Goal: Information Seeking & Learning: Check status

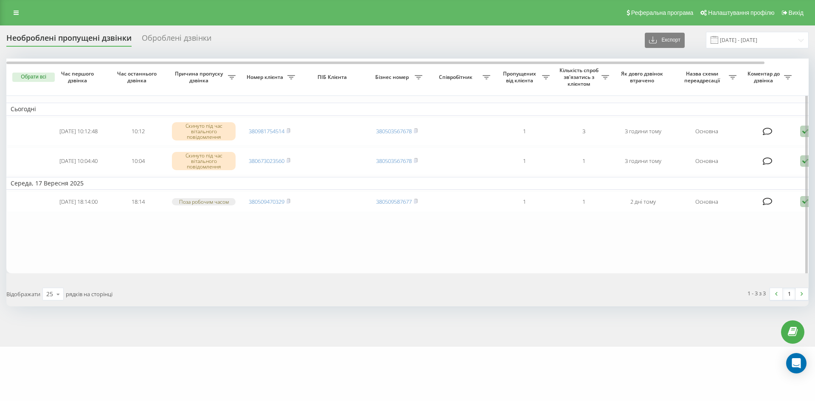
click at [81, 251] on table "Сьогодні 2025-09-19 10:12:48 10:12 Скинуто під час вітального повідомлення 3809…" at bounding box center [430, 166] width 849 height 214
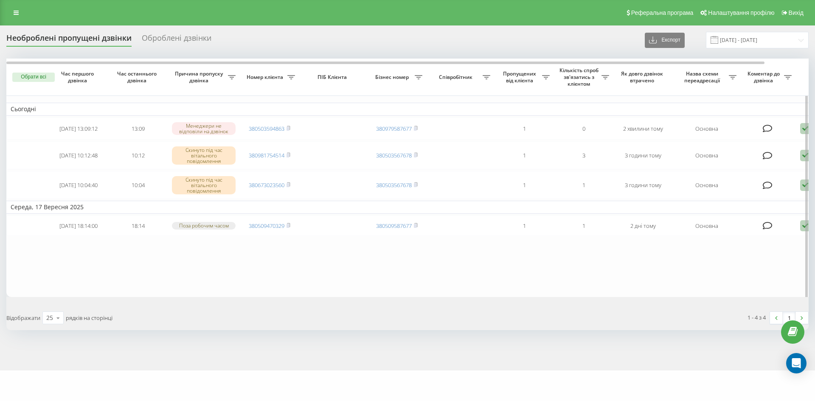
drag, startPoint x: 413, startPoint y: 394, endPoint x: 307, endPoint y: 276, distance: 158.4
click at [413, 394] on div "goriachev.centrlviv Проекти goriachev.centrlviv Дашборд Центр звернень Журнал д…" at bounding box center [407, 200] width 815 height 401
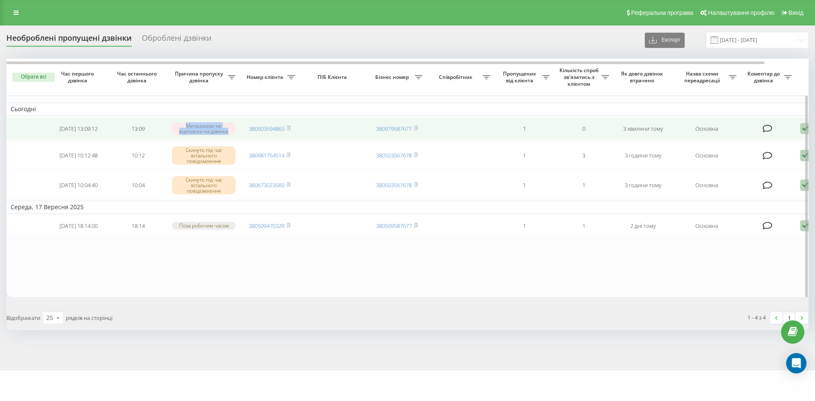
drag, startPoint x: 200, startPoint y: 124, endPoint x: 234, endPoint y: 134, distance: 35.7
click at [234, 134] on td "Менеджери не відповіли на дзвінок" at bounding box center [204, 129] width 72 height 23
